Goal: Task Accomplishment & Management: Use online tool/utility

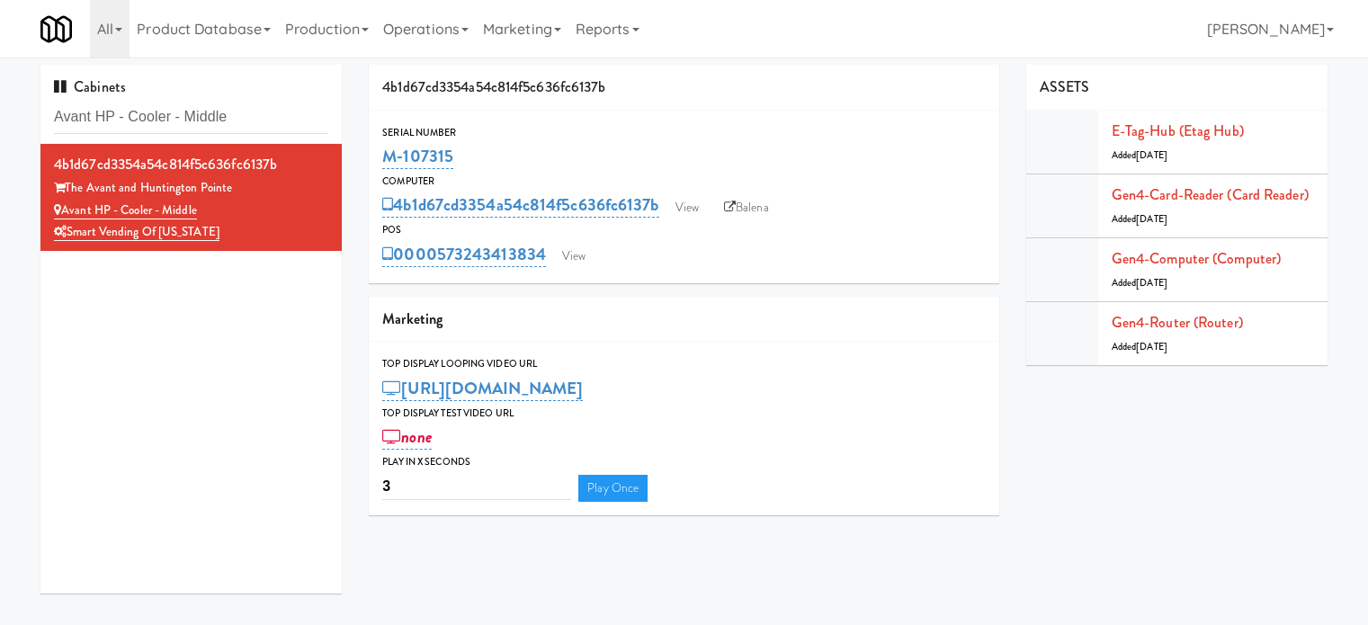
click at [255, 117] on input "Avant HP - Cooler - Middle" at bounding box center [191, 117] width 274 height 33
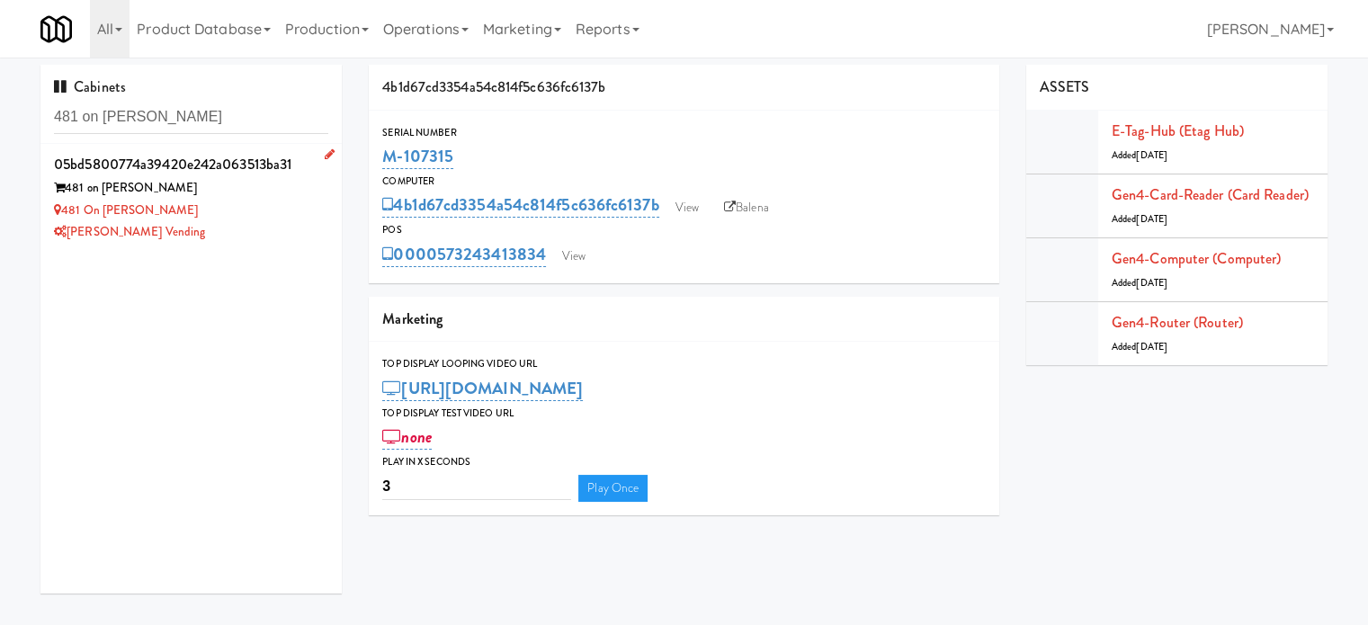
type input "481 on [PERSON_NAME]"
click at [312, 236] on div "[PERSON_NAME] Vending" at bounding box center [191, 232] width 274 height 22
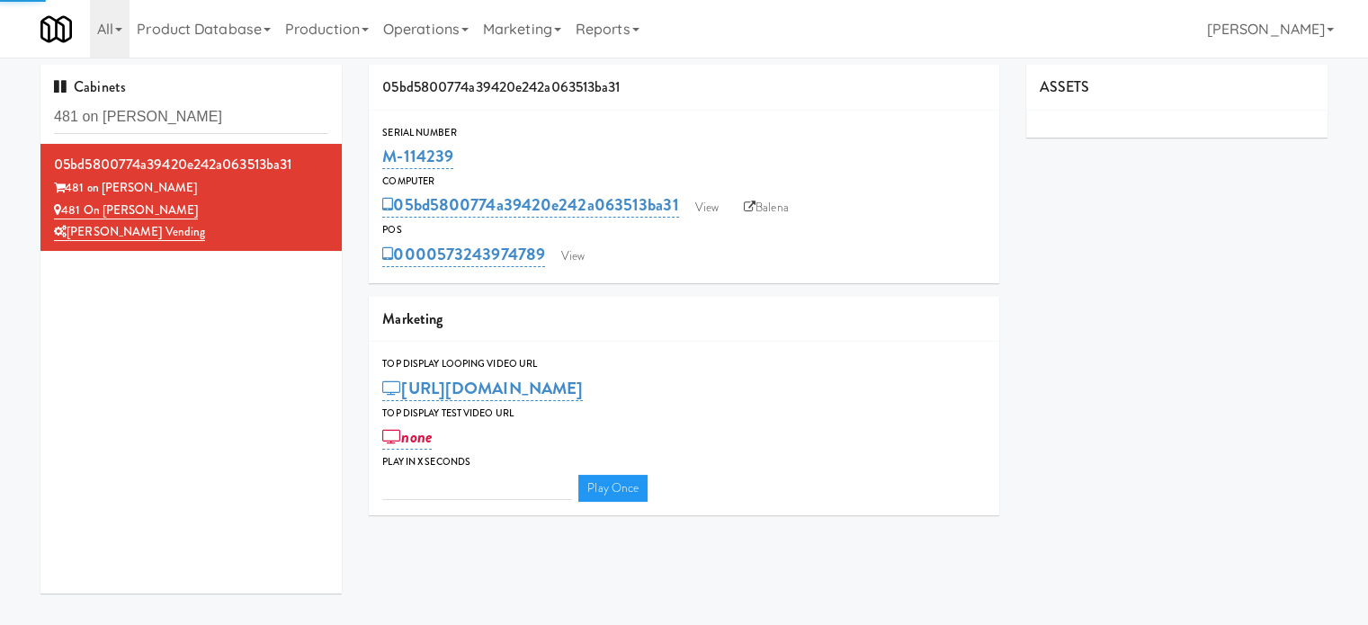
type input "3"
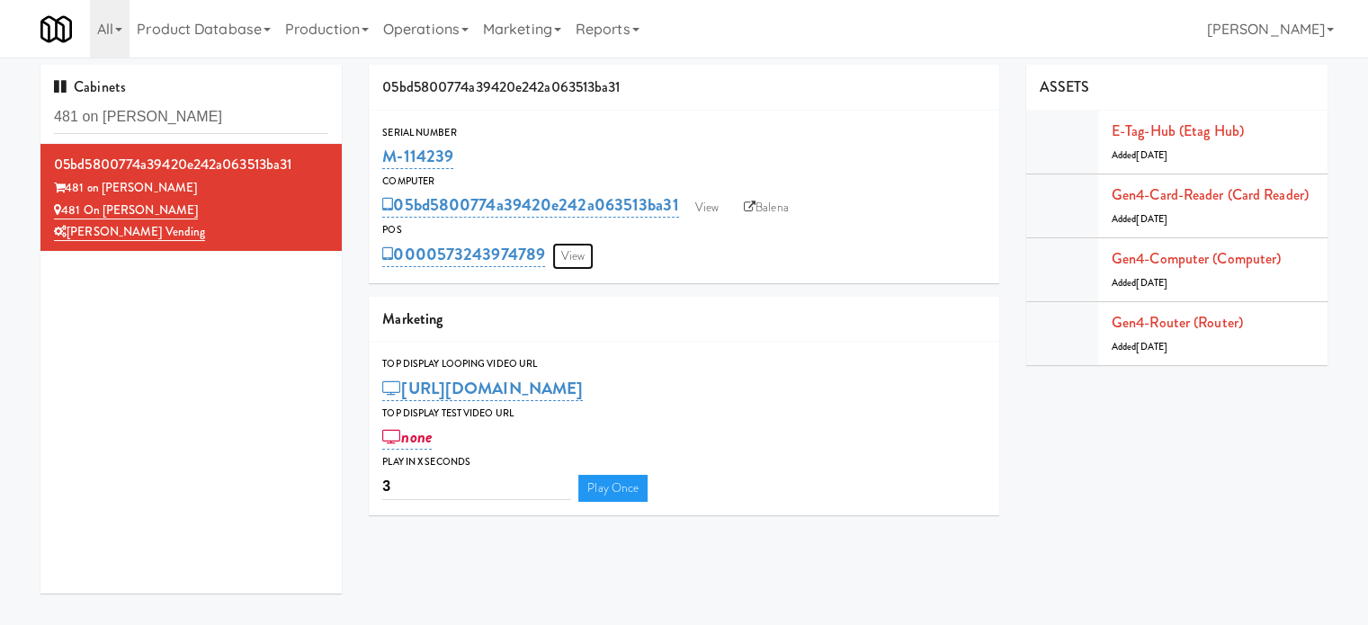
click at [582, 260] on link "View" at bounding box center [572, 256] width 41 height 27
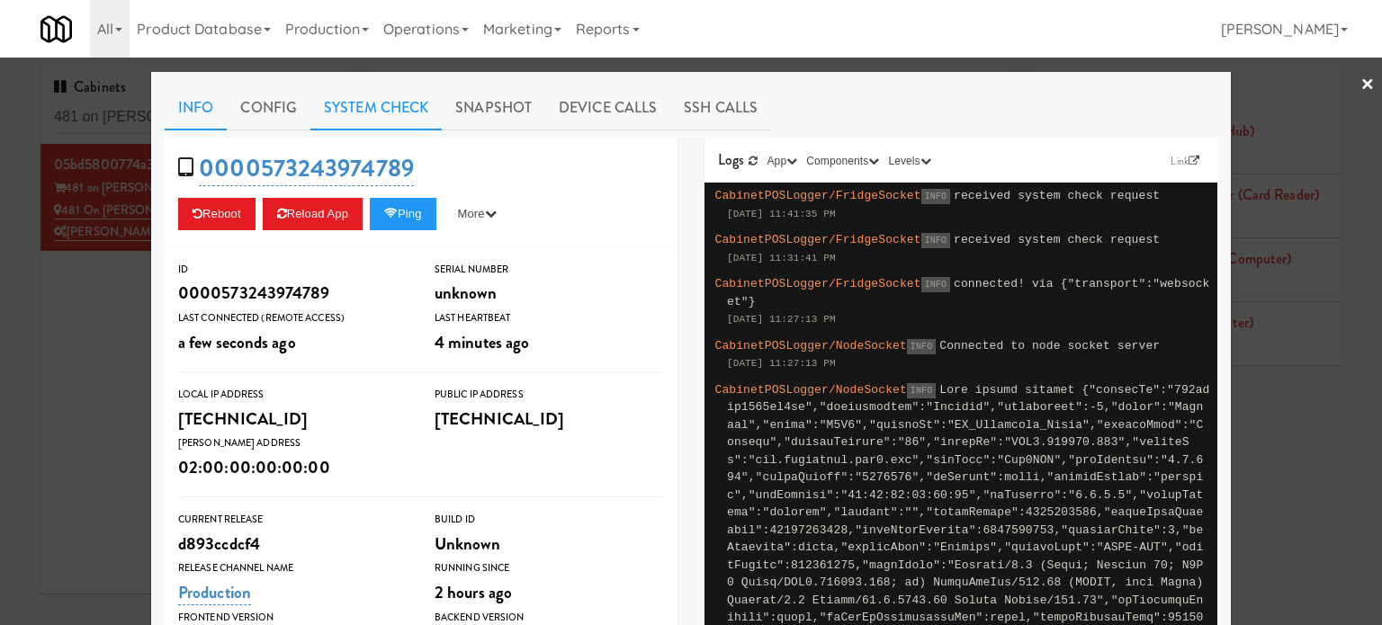
click at [371, 107] on link "System Check" at bounding box center [375, 107] width 131 height 45
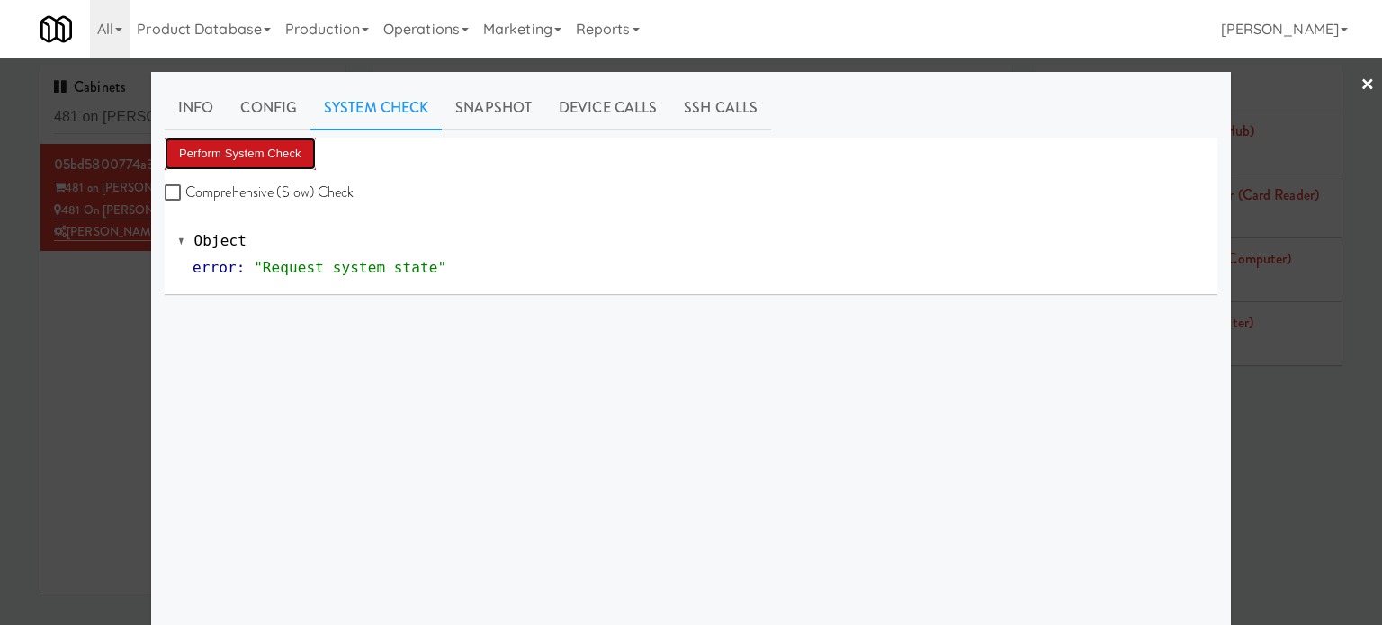
click at [271, 152] on button "Perform System Check" at bounding box center [240, 154] width 151 height 32
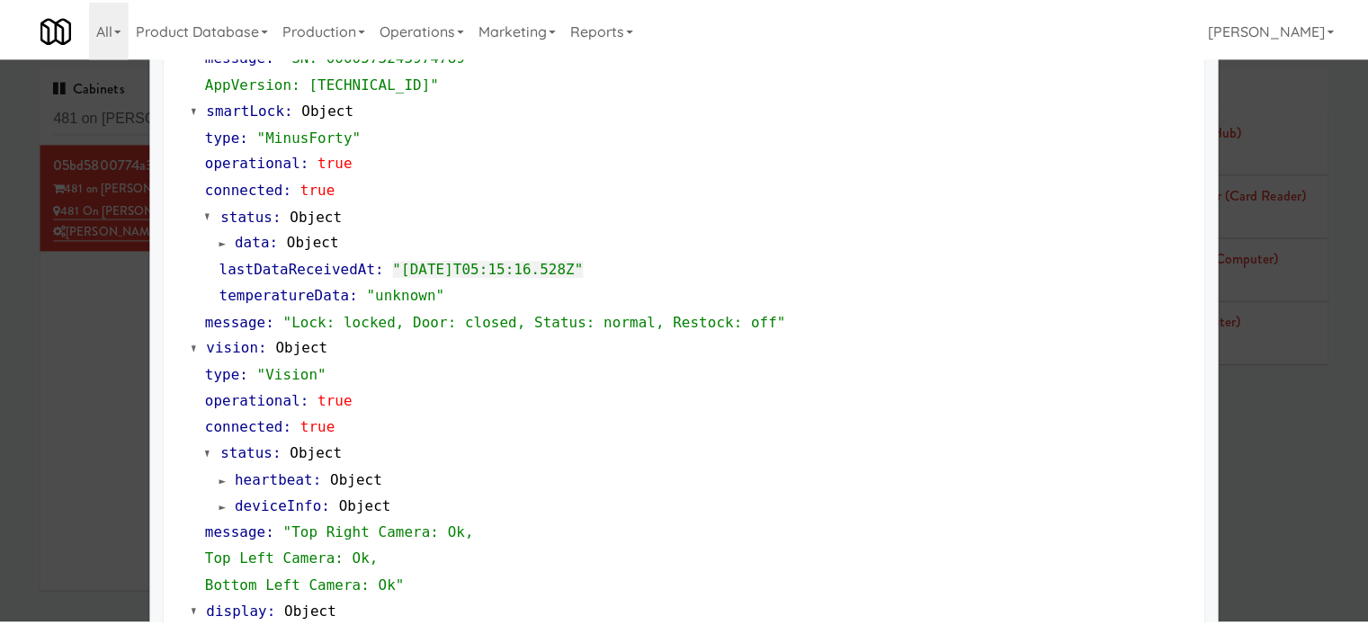
scroll to position [797, 0]
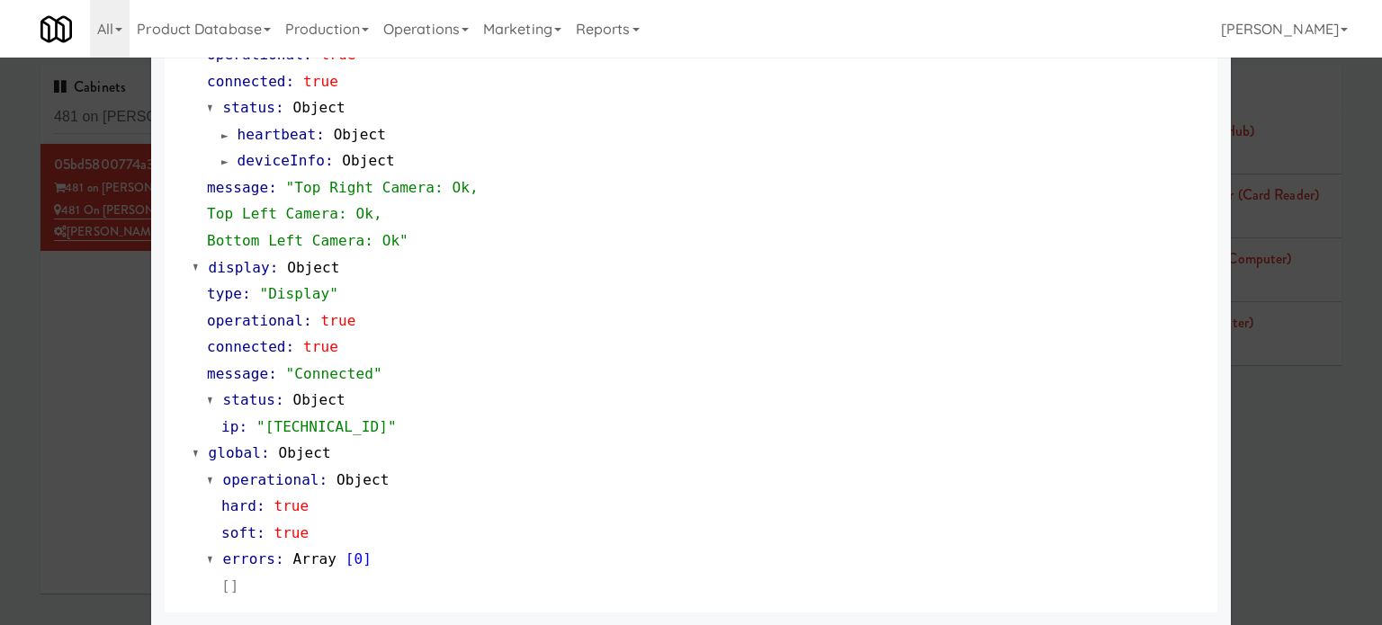
drag, startPoint x: 93, startPoint y: 391, endPoint x: 327, endPoint y: 294, distance: 254.1
click at [94, 389] on div at bounding box center [691, 312] width 1382 height 625
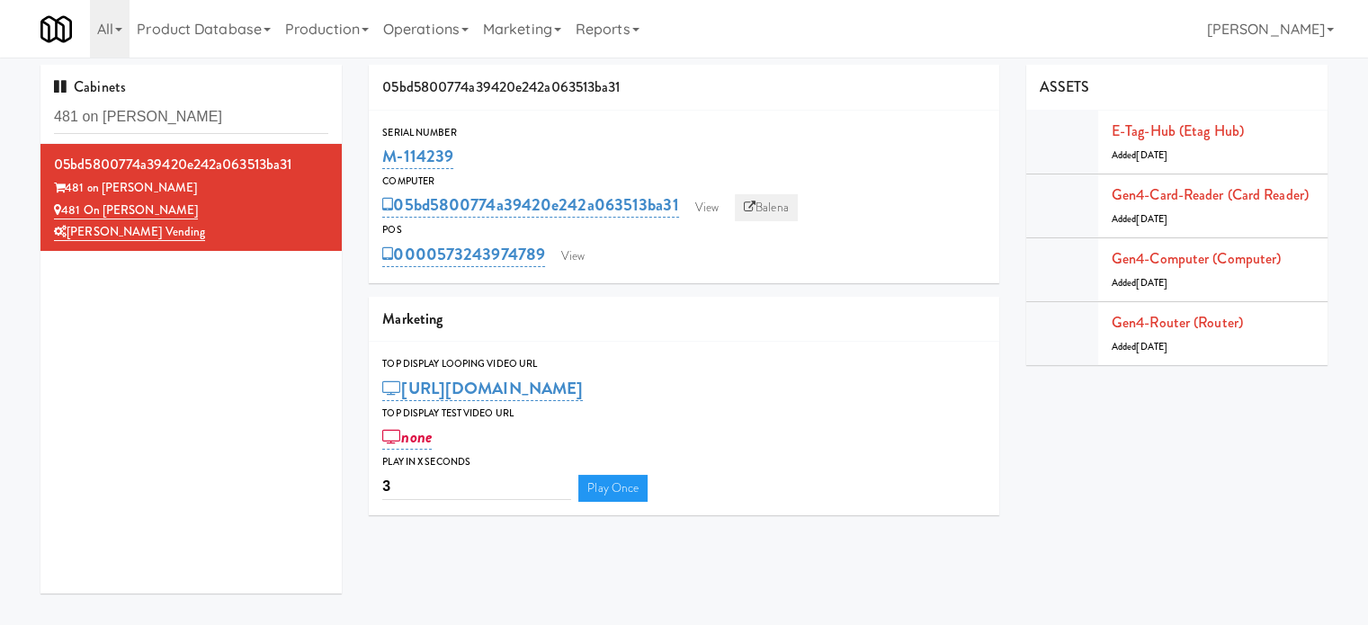
drag, startPoint x: 770, startPoint y: 214, endPoint x: 783, endPoint y: 201, distance: 18.5
click at [773, 211] on link "Balena" at bounding box center [766, 207] width 63 height 27
